Goal: Information Seeking & Learning: Learn about a topic

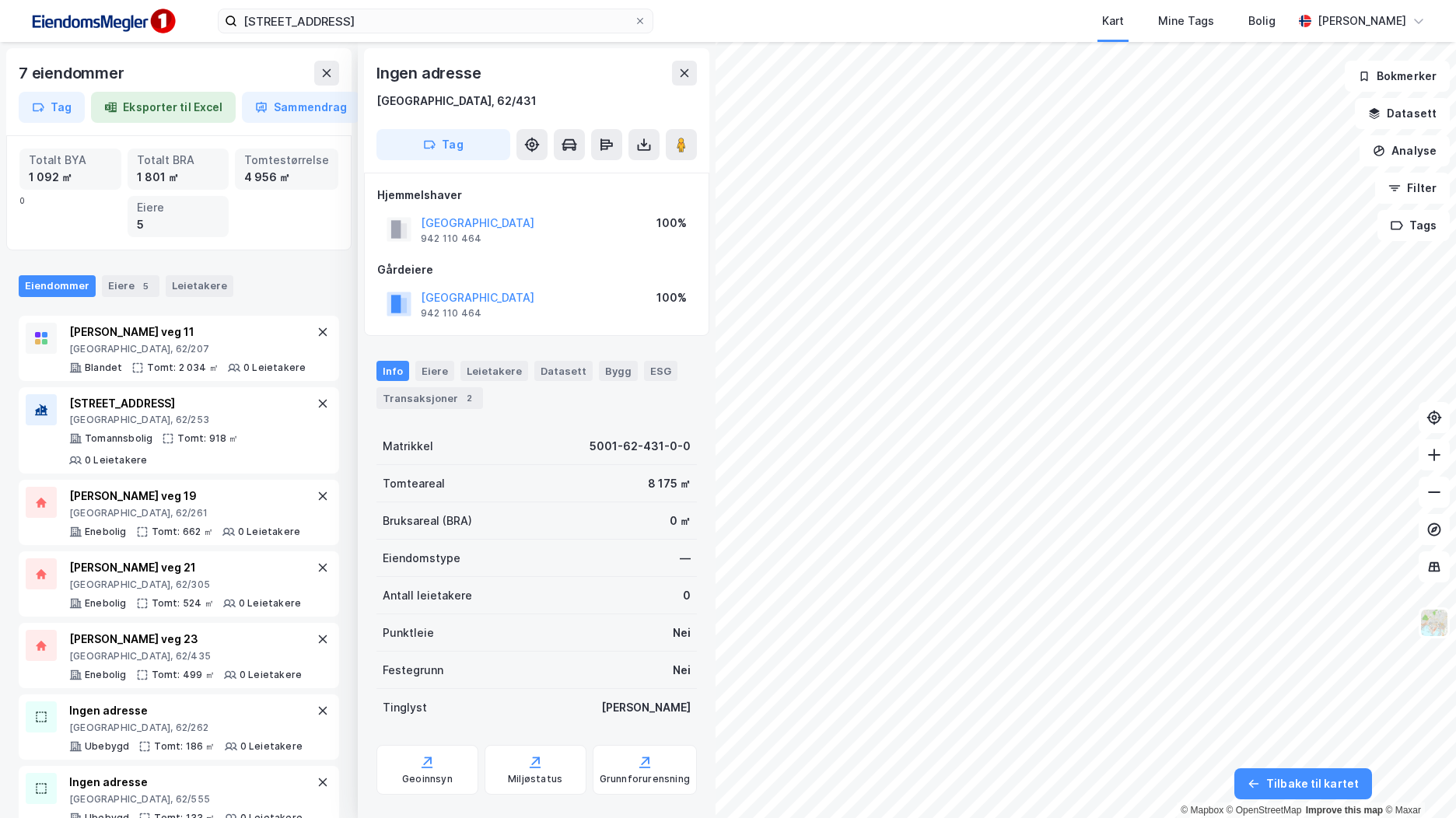
scroll to position [2, 0]
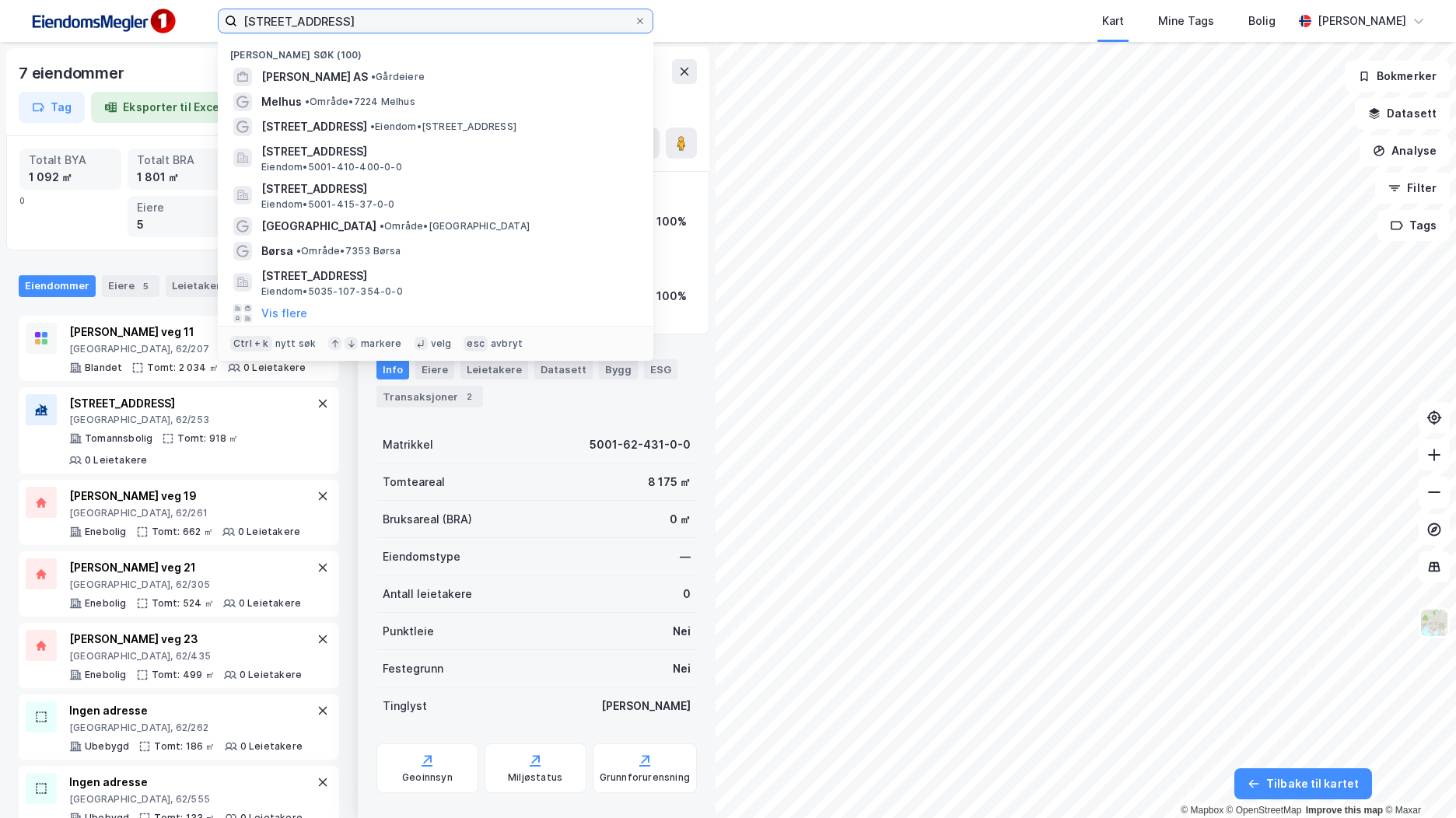
drag, startPoint x: 436, startPoint y: 19, endPoint x: 247, endPoint y: 35, distance: 189.7
click at [247, 35] on div "sorgenfrivegen 10 Nylige søk (100) [PERSON_NAME] AS • Gårdeiere [GEOGRAPHIC_DAT…" at bounding box center [728, 21] width 1456 height 42
type input "s"
type input "wessels veg 41"
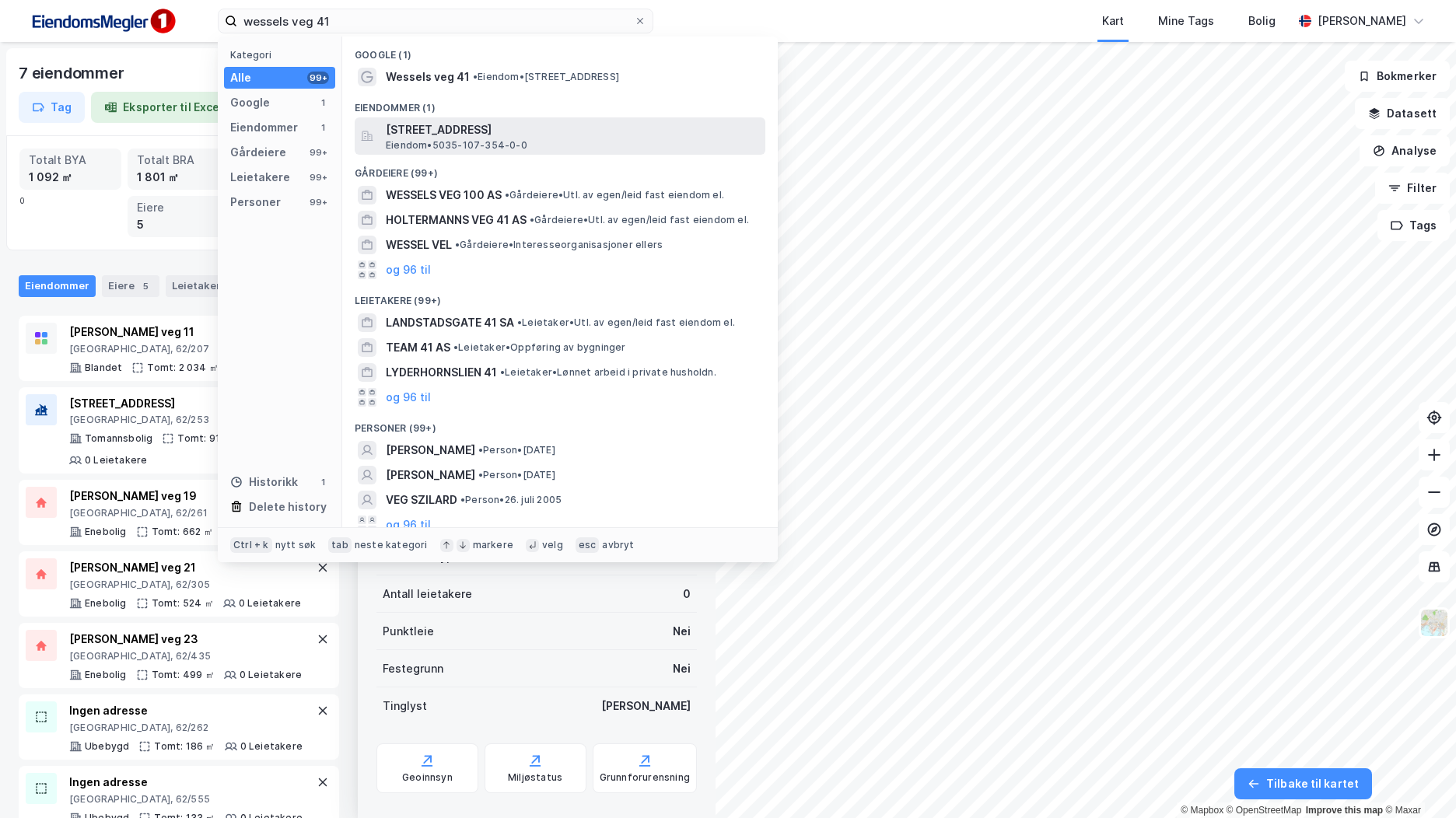
click at [501, 130] on span "[STREET_ADDRESS]" at bounding box center [572, 130] width 373 height 19
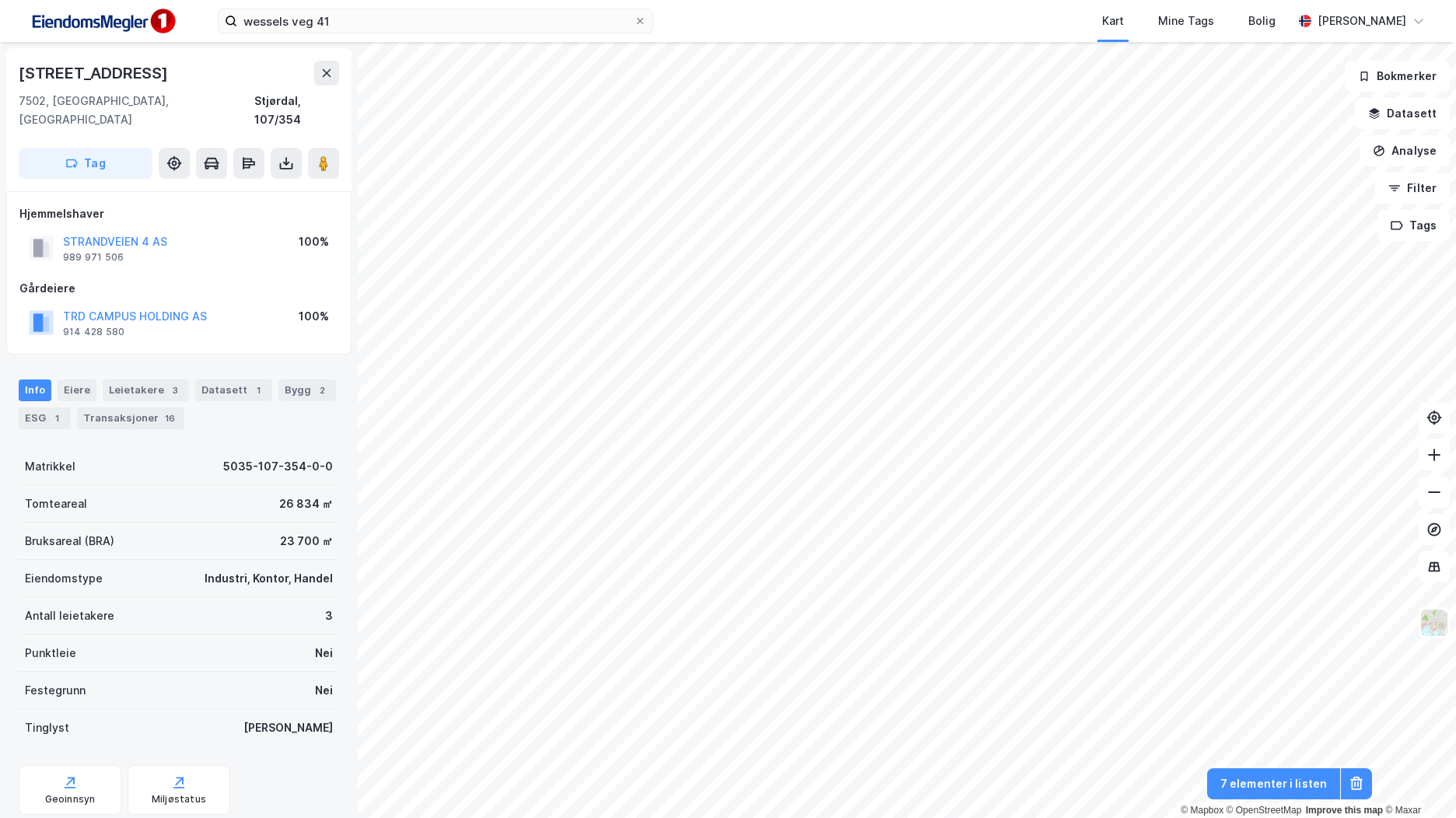
scroll to position [2, 0]
click at [0, 0] on button "STRANDVEIEN 4 AS" at bounding box center [0, 0] width 0 height 0
click at [80, 763] on div "Geoinnsyn" at bounding box center [70, 788] width 103 height 50
click at [132, 27] on img at bounding box center [102, 21] width 155 height 35
